Goal: Information Seeking & Learning: Get advice/opinions

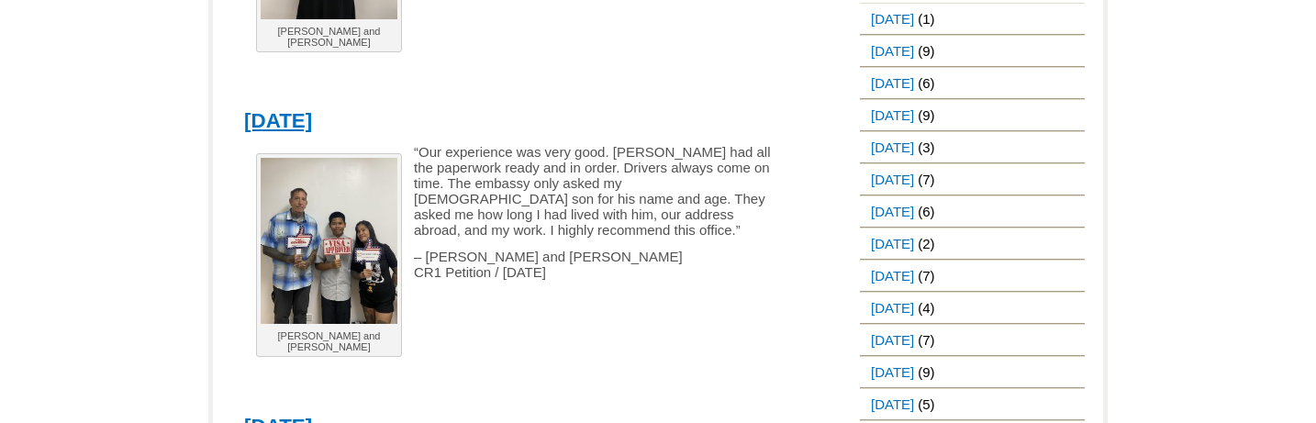
scroll to position [489, 0]
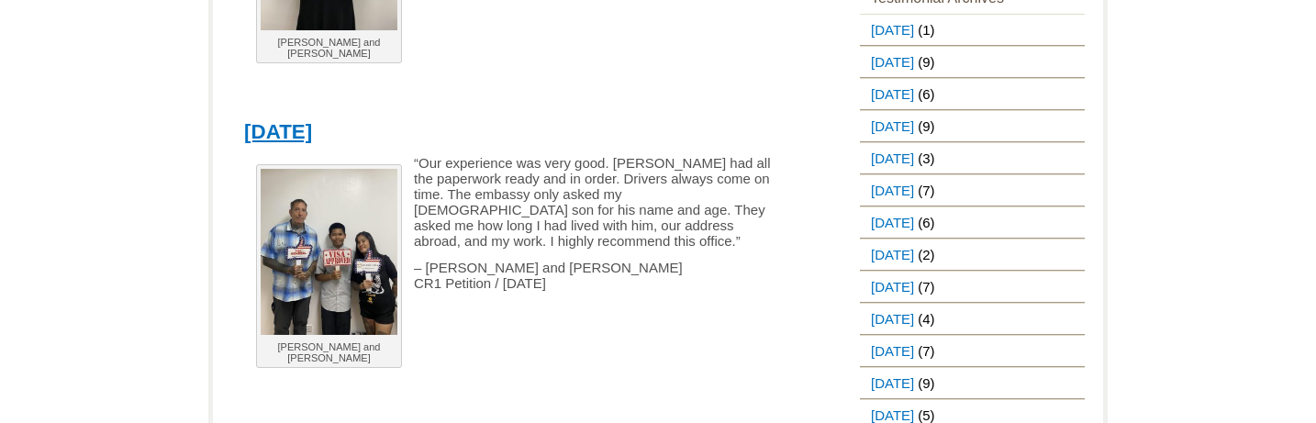
click at [332, 237] on img at bounding box center [329, 252] width 137 height 166
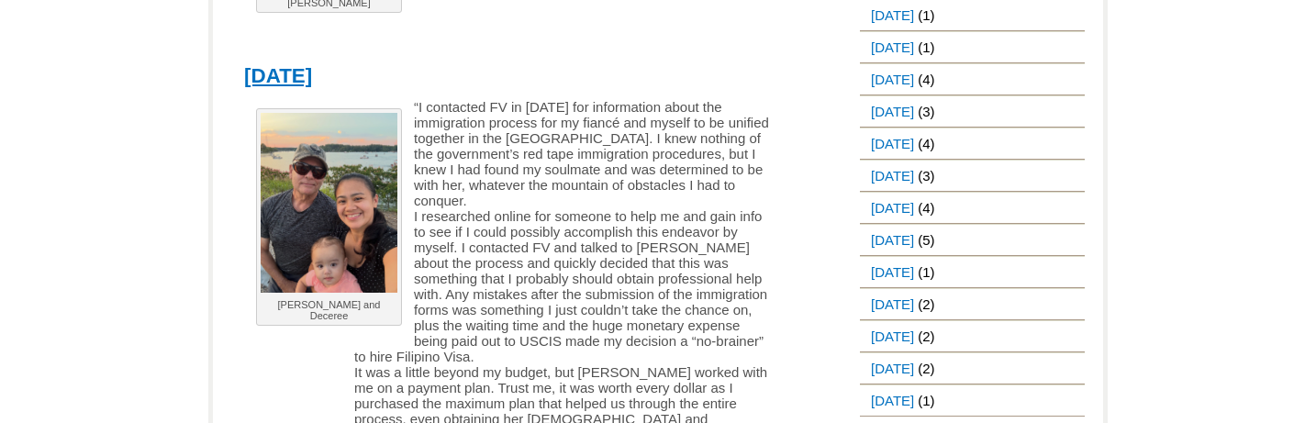
scroll to position [2050, 0]
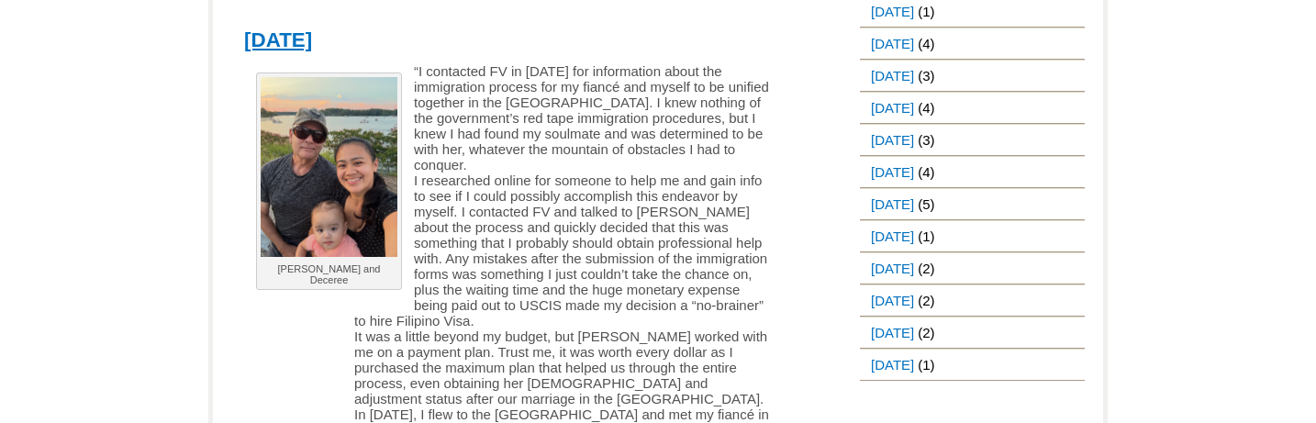
click at [332, 185] on img at bounding box center [329, 167] width 137 height 180
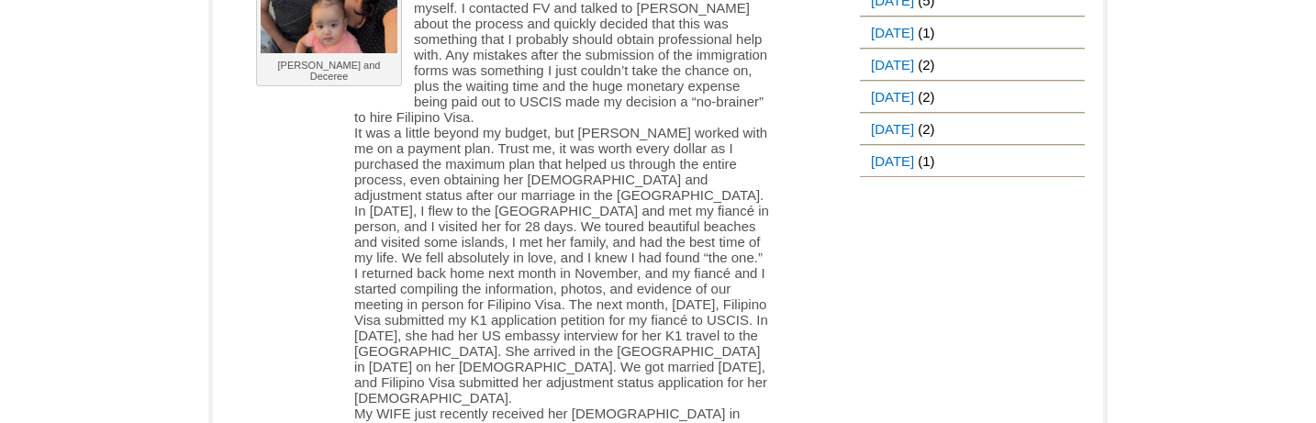
scroll to position [2265, 0]
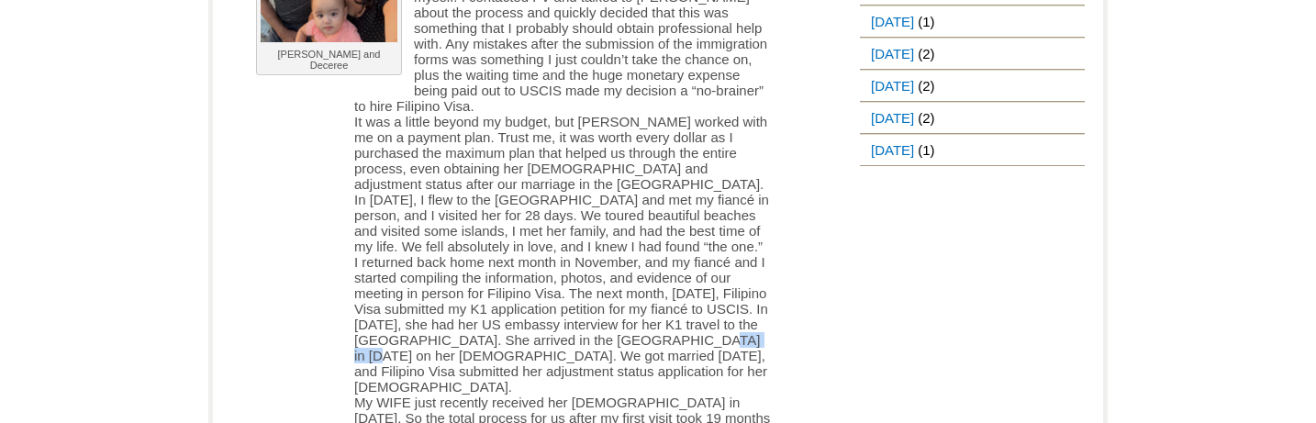
drag, startPoint x: 453, startPoint y: 327, endPoint x: 393, endPoint y: 320, distance: 60.9
click at [393, 320] on p "“I contacted FV in [DATE] for information about the immigration process for my …" at bounding box center [507, 317] width 527 height 937
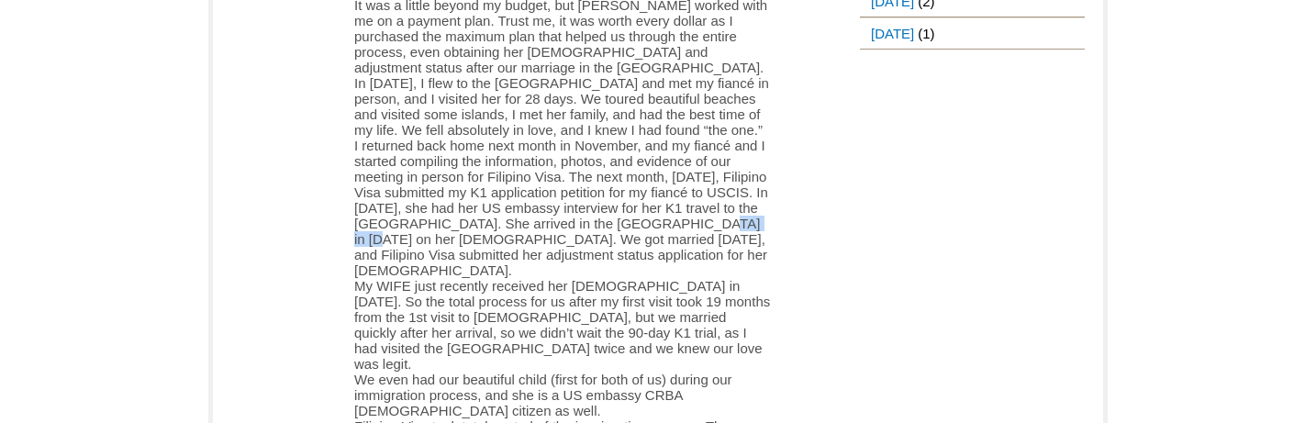
scroll to position [2387, 0]
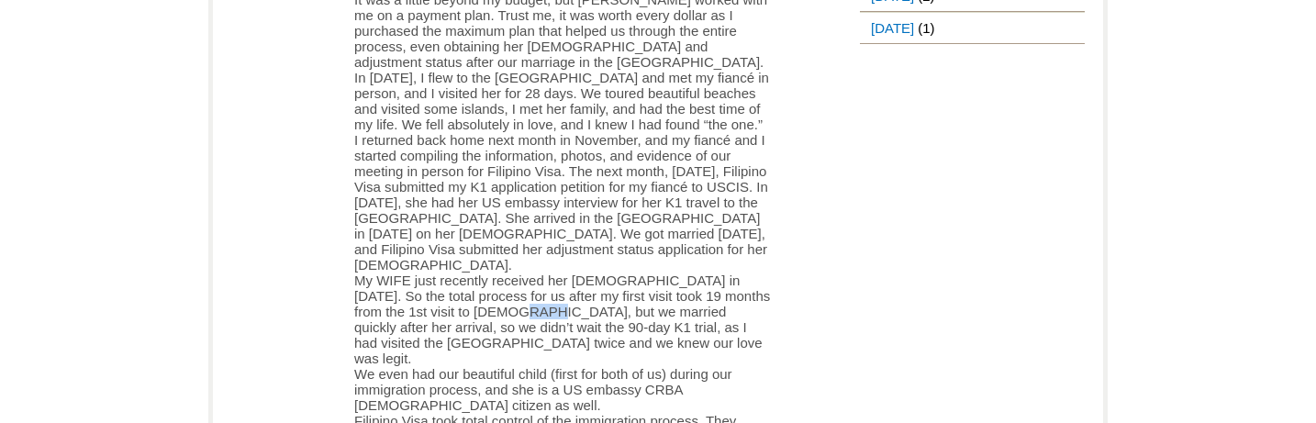
drag, startPoint x: 464, startPoint y: 275, endPoint x: 483, endPoint y: 275, distance: 19.3
click at [483, 275] on p "“I contacted FV in [DATE] for information about the immigration process for my …" at bounding box center [507, 194] width 527 height 937
click at [554, 275] on p "“I contacted FV in [DATE] for information about the immigration process for my …" at bounding box center [507, 194] width 527 height 937
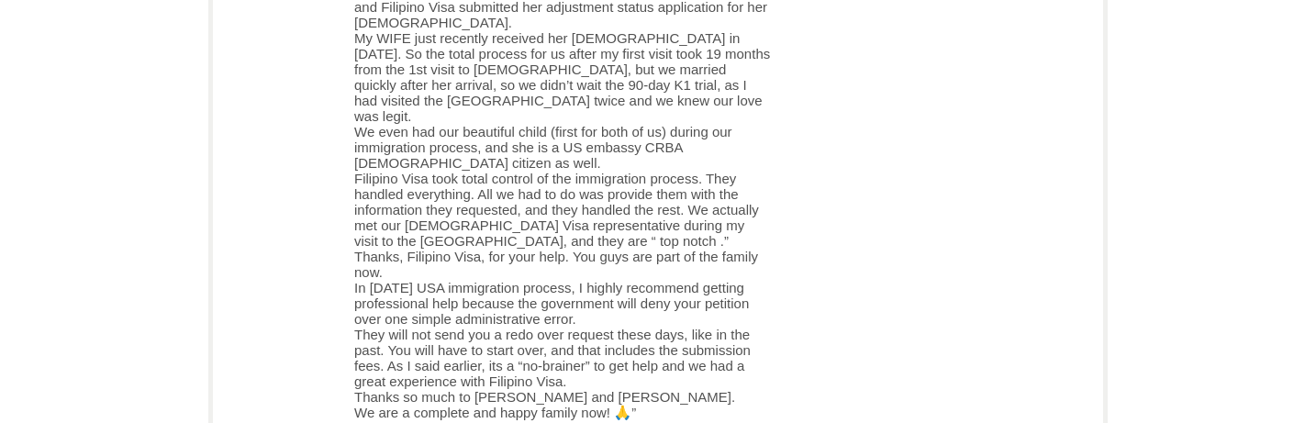
scroll to position [2632, 0]
drag, startPoint x: 354, startPoint y: 240, endPoint x: 708, endPoint y: 275, distance: 355.2
copy p "In [DATE] USA immigration process, I highly recommend getting professional help…"
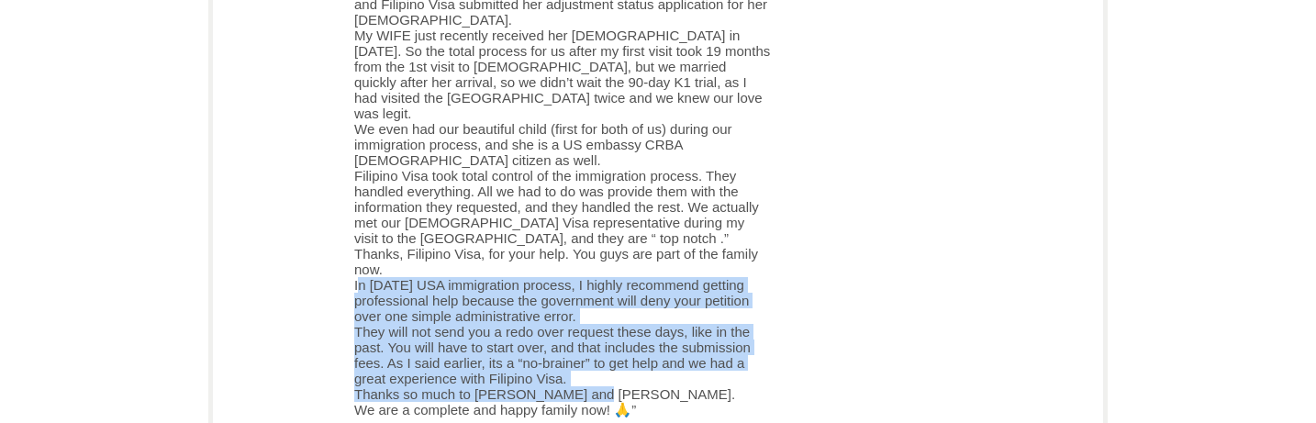
drag, startPoint x: 352, startPoint y: 233, endPoint x: 588, endPoint y: 337, distance: 258.6
copy p "In [DATE] USA immigration process, I highly recommend getting professional help…"
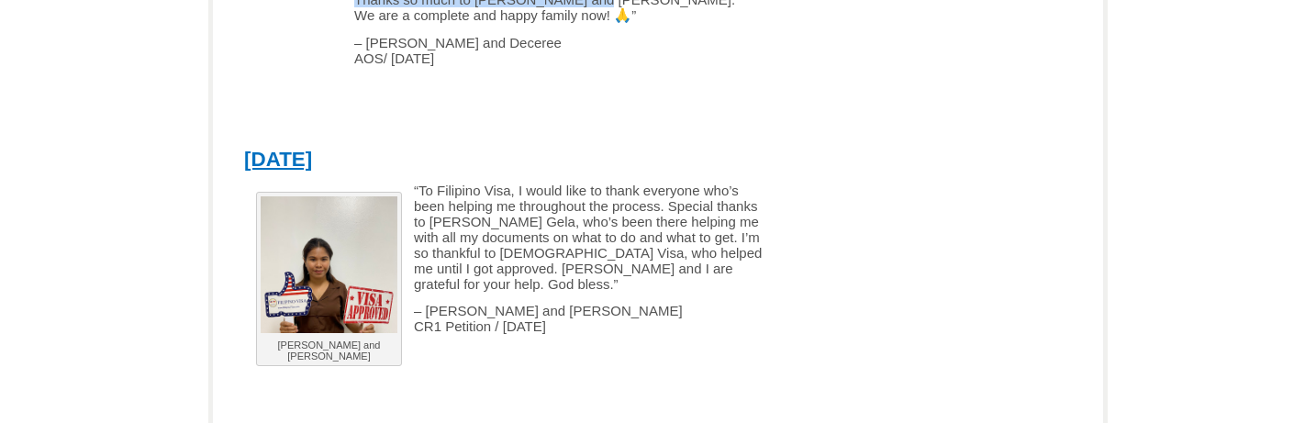
scroll to position [3060, 0]
